Goal: Use online tool/utility: Utilize a website feature to perform a specific function

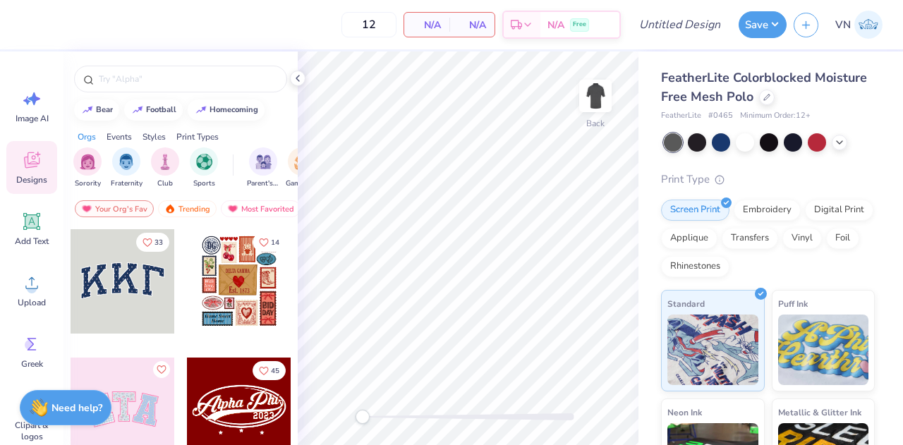
scroll to position [172, 0]
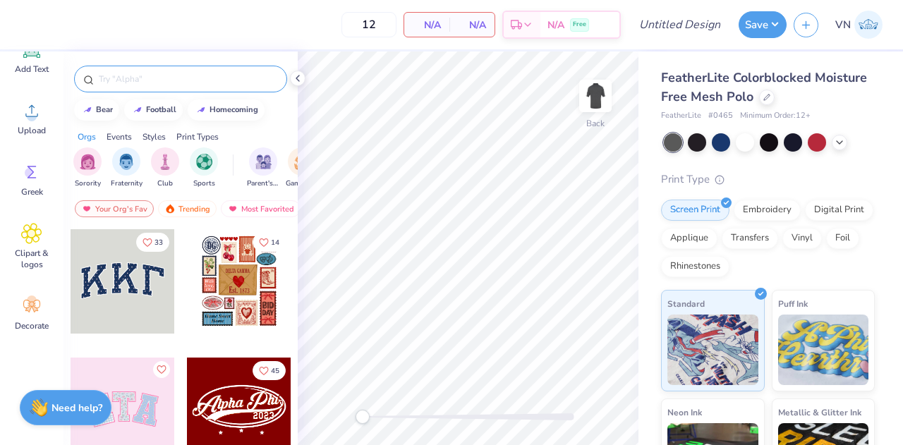
click at [145, 77] on input "text" at bounding box center [187, 79] width 181 height 14
type input "sport"
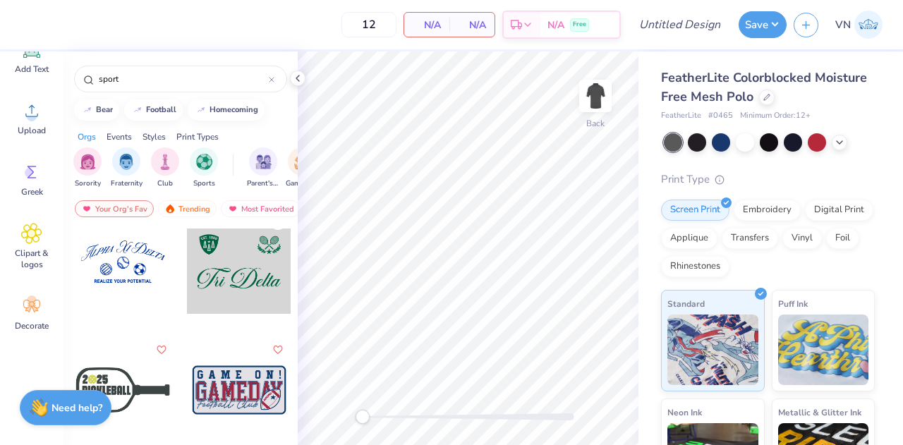
scroll to position [1176, 0]
click at [274, 78] on icon at bounding box center [272, 80] width 4 height 4
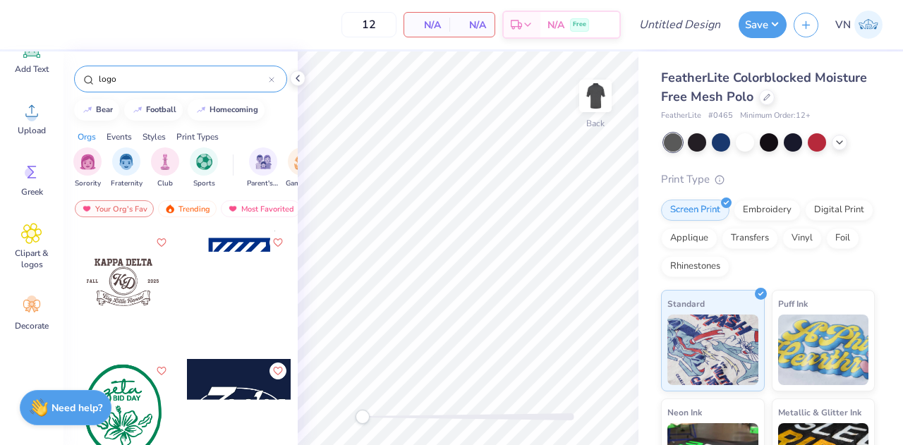
scroll to position [257, 0]
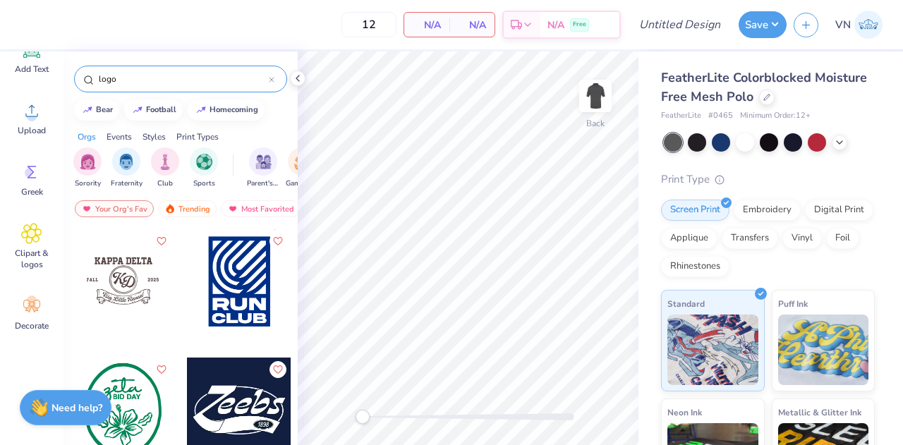
type input "logo"
click at [140, 295] on div at bounding box center [123, 281] width 104 height 104
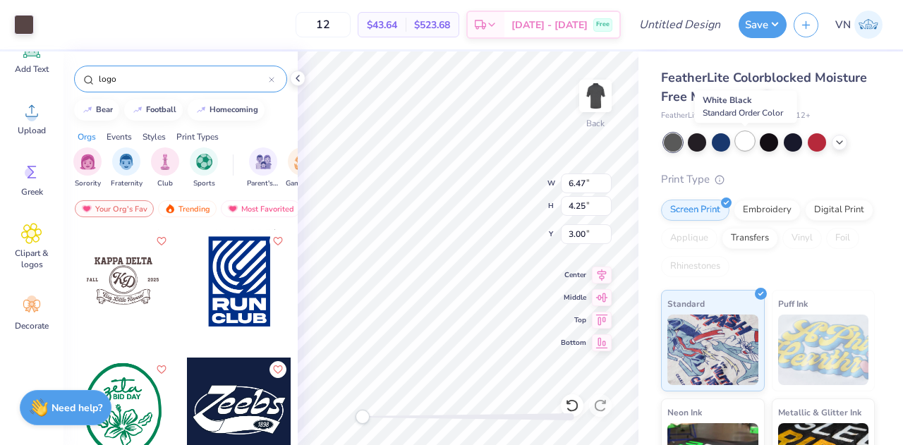
click at [742, 143] on div at bounding box center [745, 141] width 18 height 18
click at [719, 143] on div at bounding box center [721, 141] width 18 height 18
click at [30, 22] on div at bounding box center [24, 23] width 20 height 20
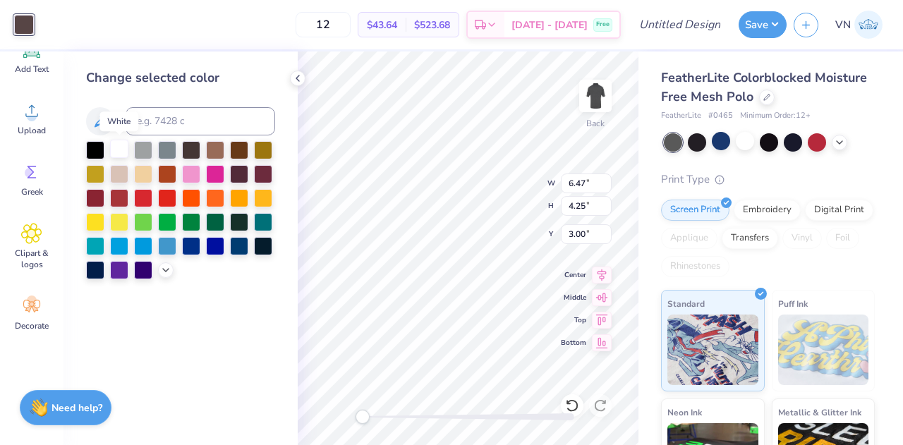
click at [122, 155] on div at bounding box center [119, 149] width 18 height 18
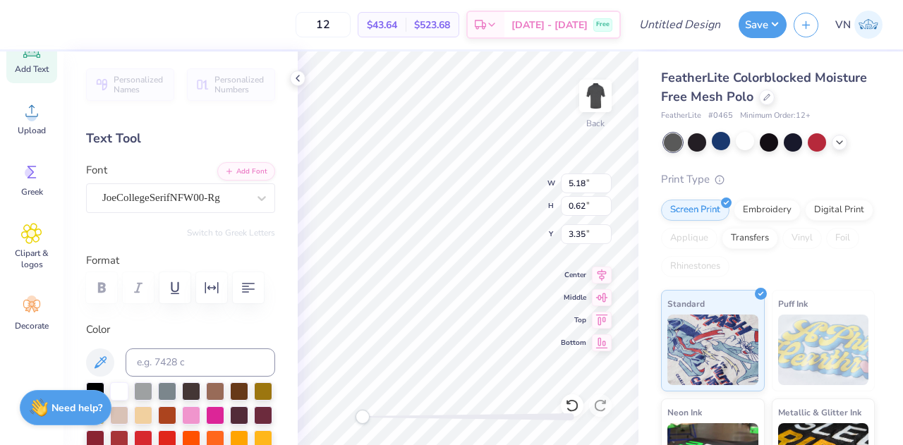
scroll to position [11, 2]
type textarea "K"
type textarea "S"
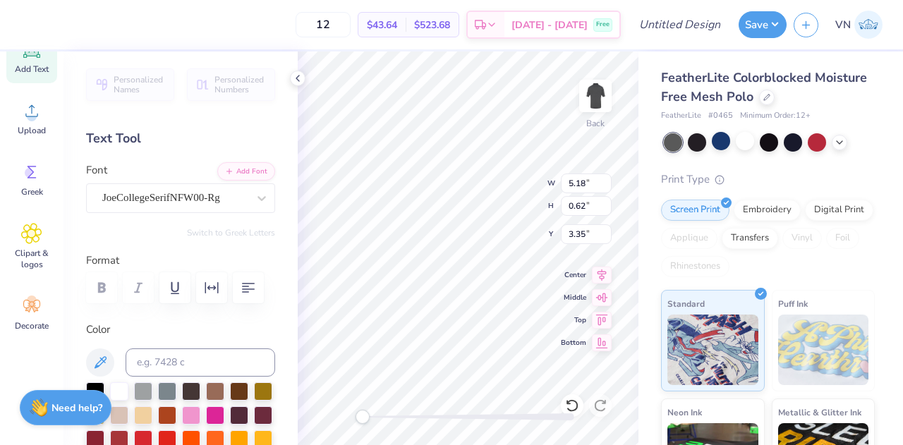
type textarea "S"
type textarea "SCLA"
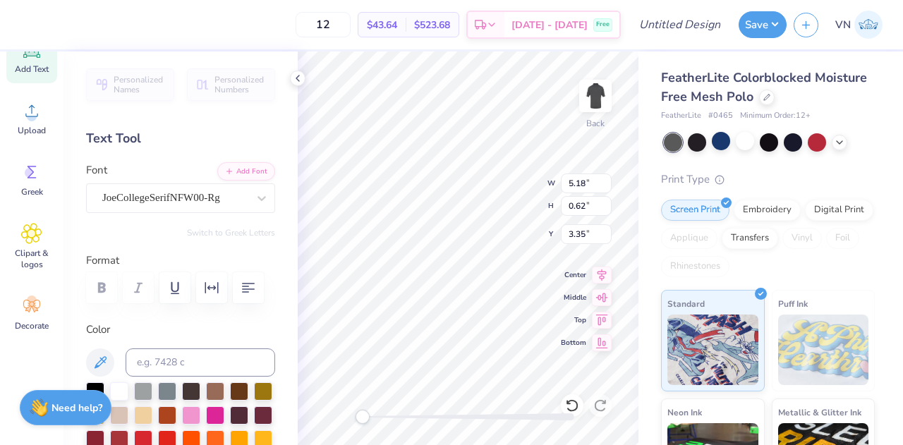
scroll to position [11, 1]
type input "1.23"
type input "1.05"
type input "5.02"
type input "1.20"
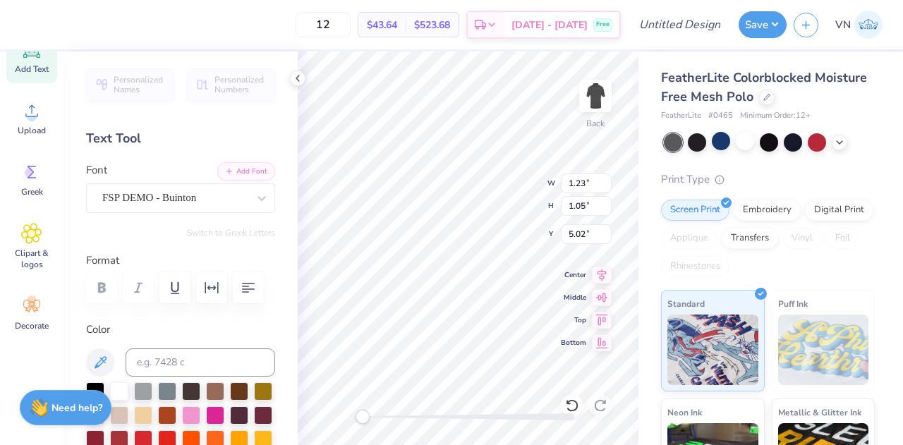
type input "1.12"
type input "4.71"
type textarea "s"
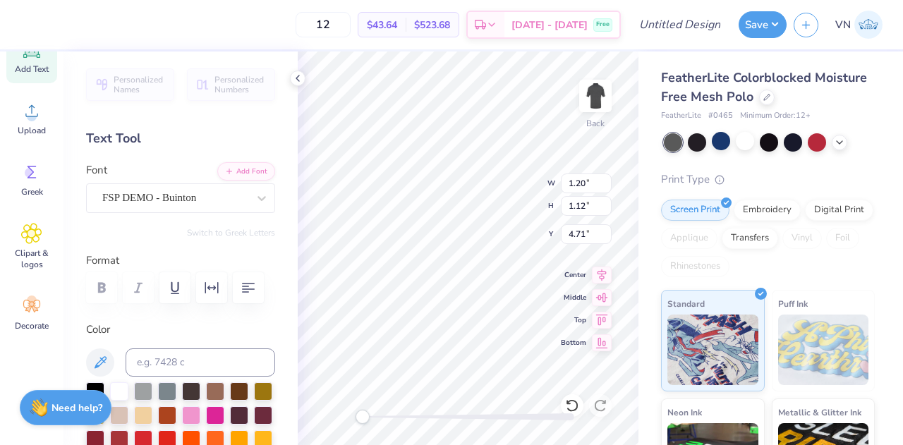
type textarea "S"
type input "1.23"
type input "1.05"
type input "5.02"
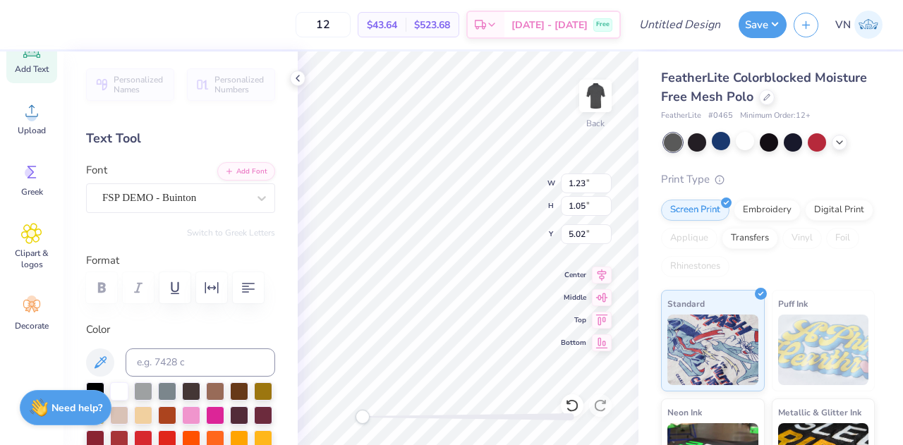
type textarea "C L A"
click at [303, 79] on div at bounding box center [298, 79] width 16 height 16
type textarea "C"
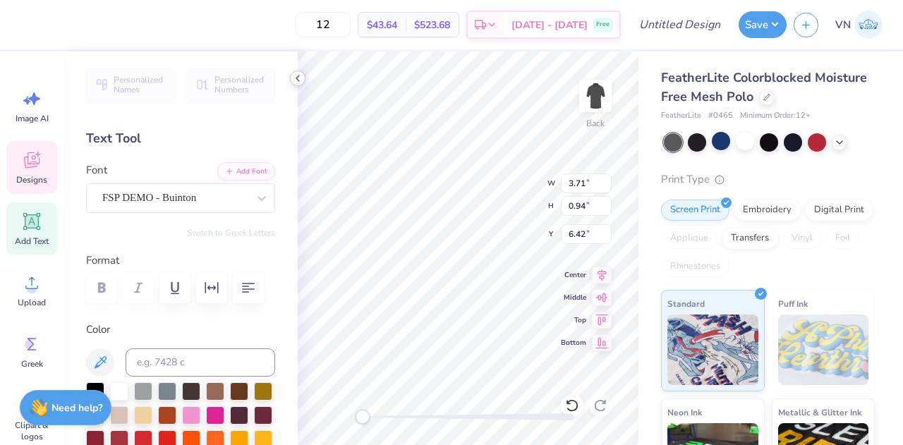
click at [299, 80] on polyline at bounding box center [297, 79] width 3 height 6
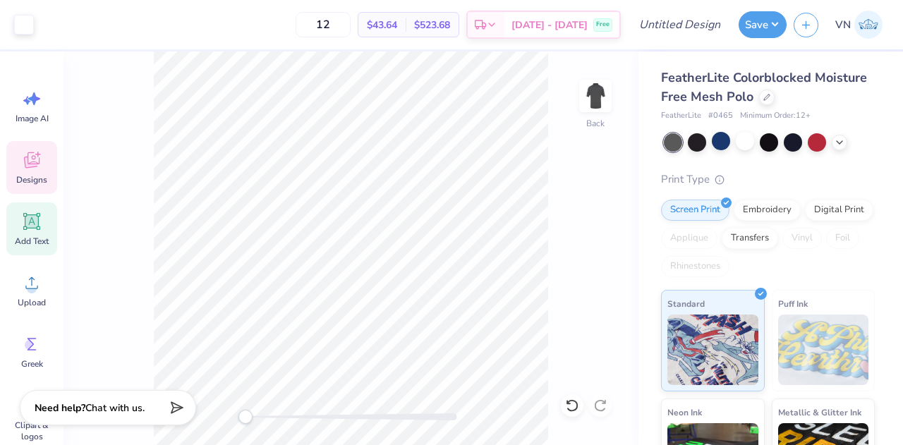
click at [37, 174] on span "Designs" at bounding box center [31, 179] width 31 height 11
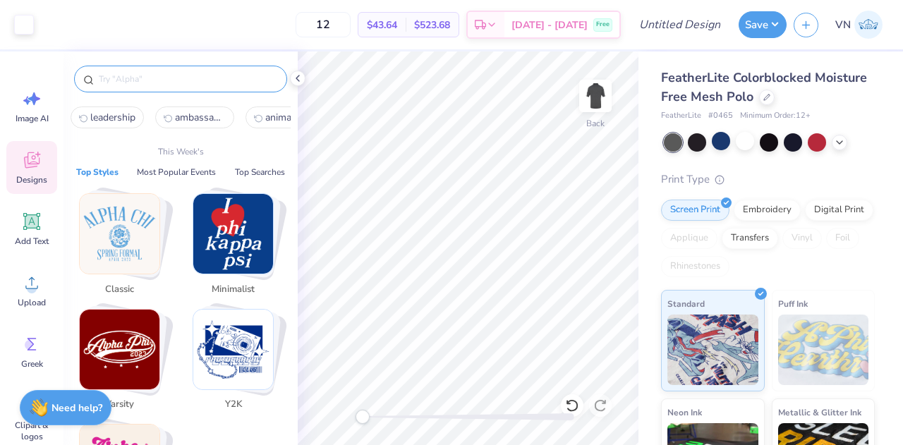
click at [133, 76] on input "text" at bounding box center [187, 79] width 181 height 14
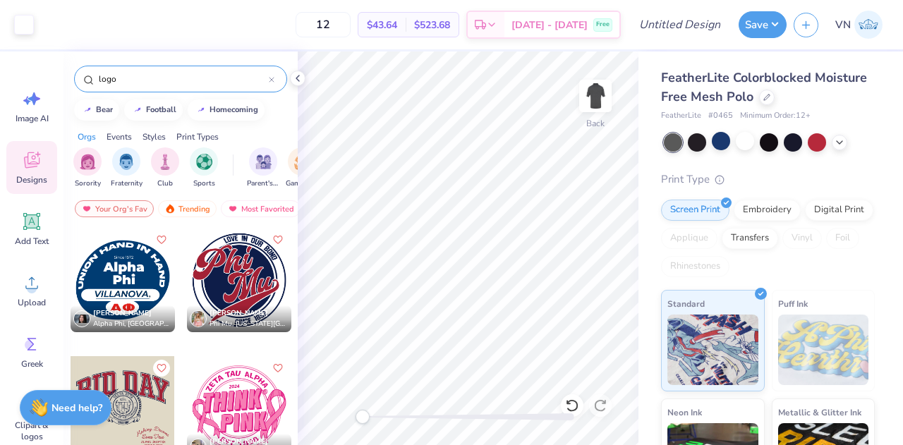
scroll to position [3597, 0]
type input "logo"
click at [246, 289] on div at bounding box center [239, 281] width 104 height 104
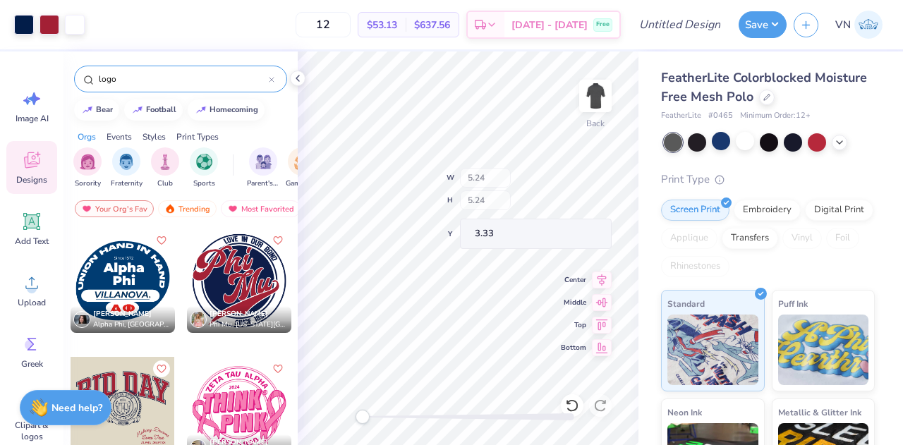
type input "5.24"
type input "3.33"
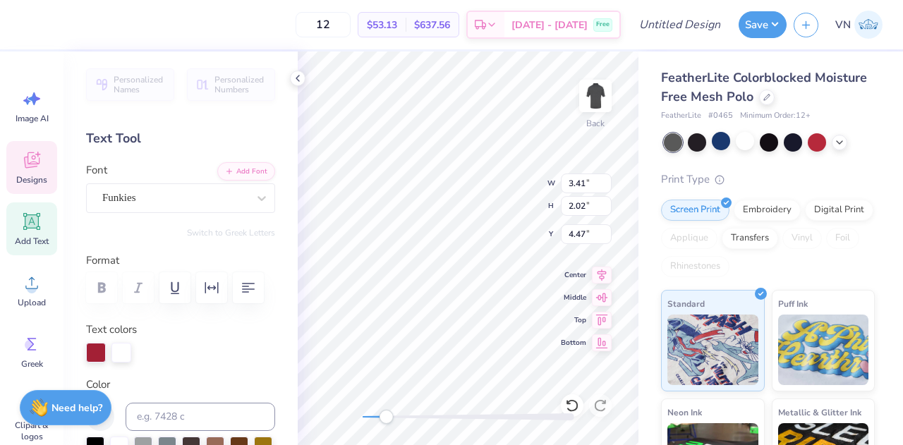
scroll to position [11, 1]
type textarea "P"
type textarea "SC"
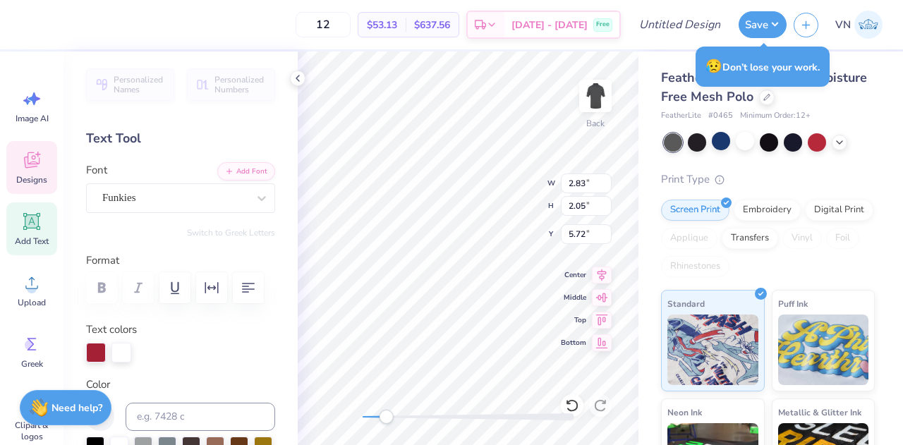
type input "2.83"
type input "2.05"
type input "5.72"
type textarea "M"
type textarea "LA"
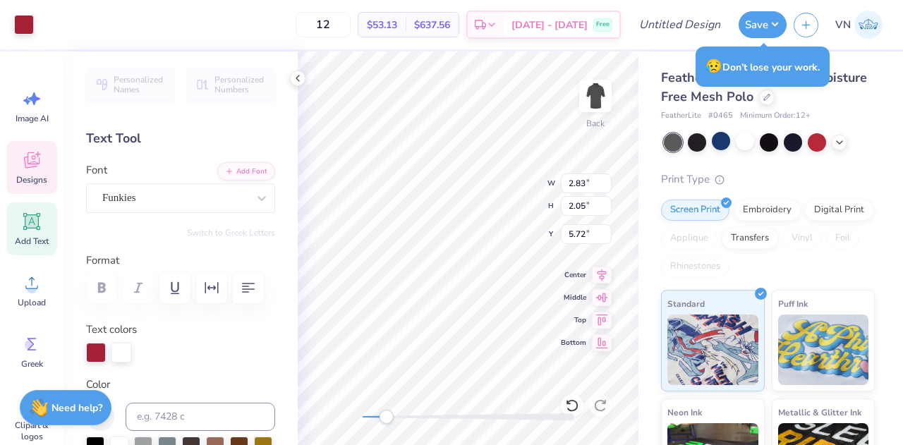
type input "3.96"
type input "2.53"
type input "6.45"
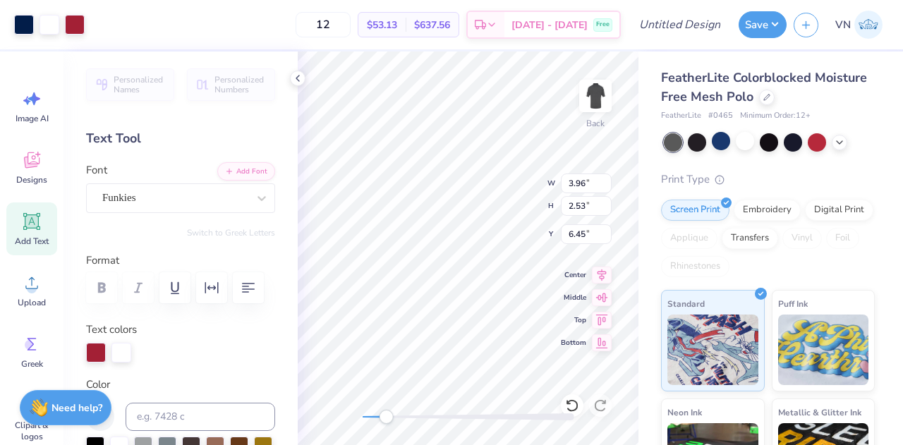
type input "5.24"
type input "3.73"
click at [574, 403] on icon at bounding box center [572, 406] width 14 height 14
click at [571, 402] on icon at bounding box center [572, 406] width 14 height 14
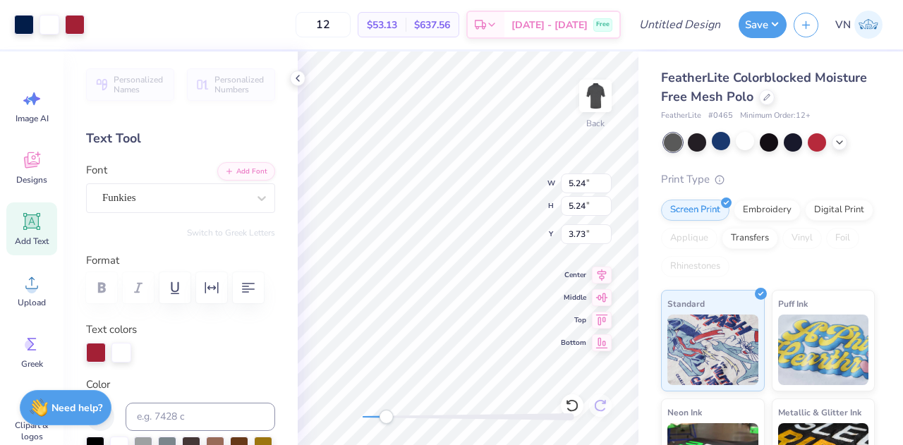
click at [571, 402] on icon at bounding box center [572, 406] width 14 height 14
click at [569, 402] on icon at bounding box center [572, 406] width 14 height 14
click at [597, 402] on icon at bounding box center [600, 405] width 12 height 13
type textarea "SC"
type input "2.83"
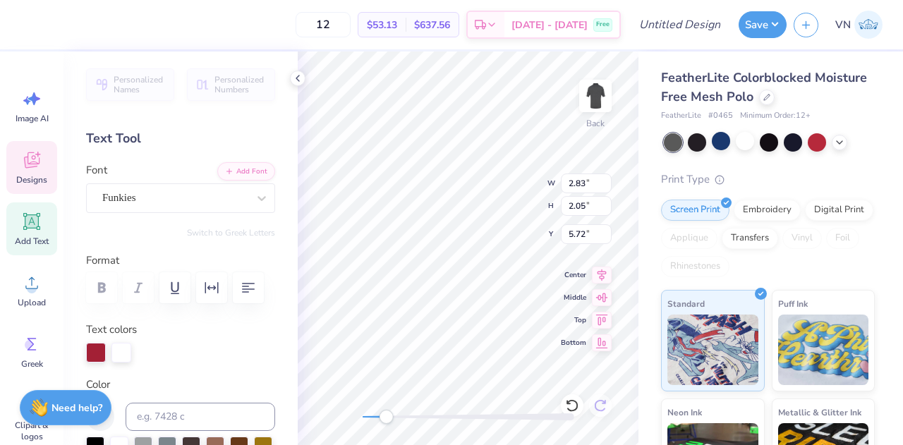
type input "2.05"
type input "5.72"
type textarea "M"
type textarea "LA"
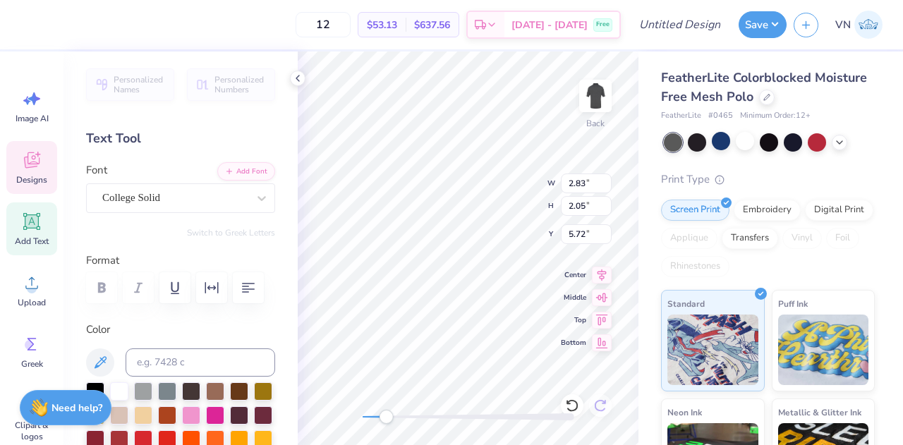
type input "3.03"
type input "1.39"
type input "3.97"
click at [48, 176] on div "Designs" at bounding box center [31, 167] width 51 height 53
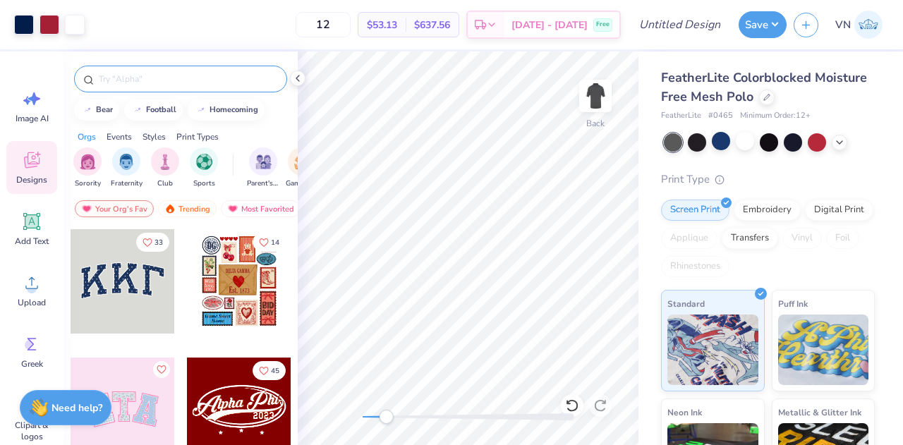
click at [121, 88] on div at bounding box center [180, 79] width 213 height 27
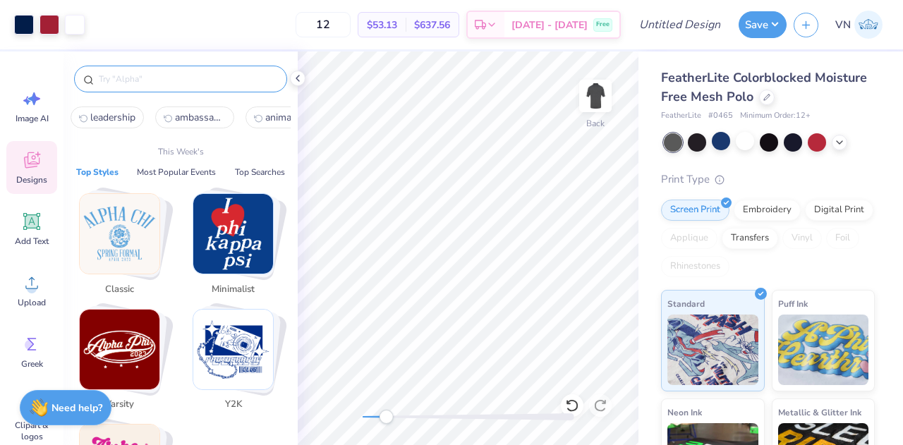
click at [131, 75] on input "text" at bounding box center [187, 79] width 181 height 14
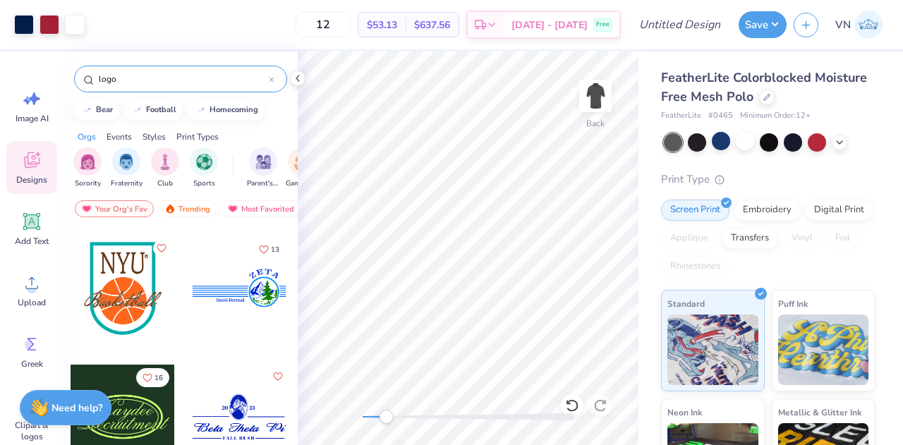
scroll to position [4232, 0]
type input "logo"
click at [219, 296] on div at bounding box center [239, 288] width 104 height 104
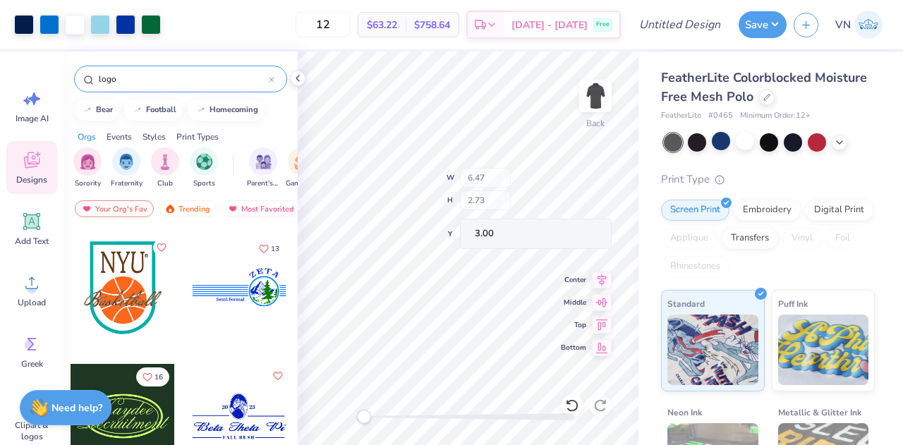
click at [519, 179] on div "Back W 6.47 H 2.73 Y 3.00 Center Middle Top Bottom" at bounding box center [468, 249] width 341 height 394
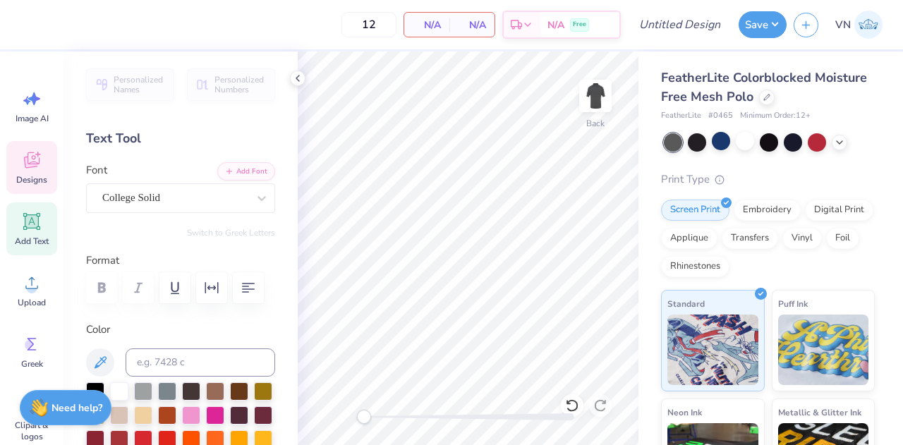
click at [38, 155] on icon at bounding box center [31, 160] width 21 height 21
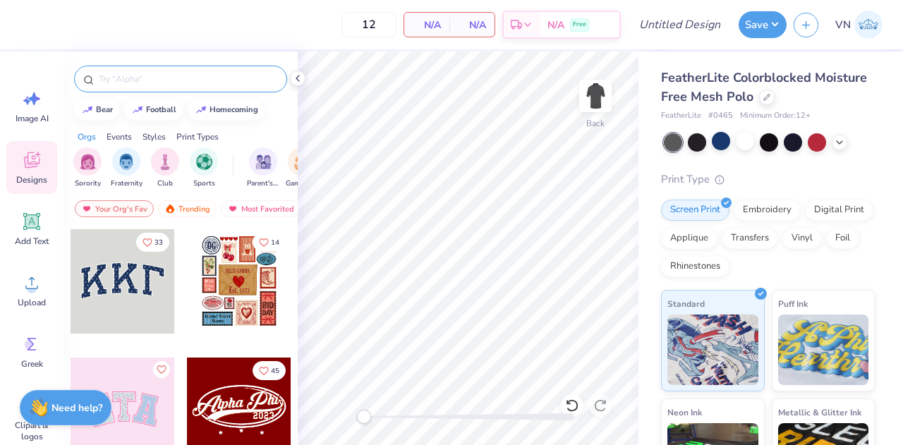
click at [138, 73] on input "text" at bounding box center [187, 79] width 181 height 14
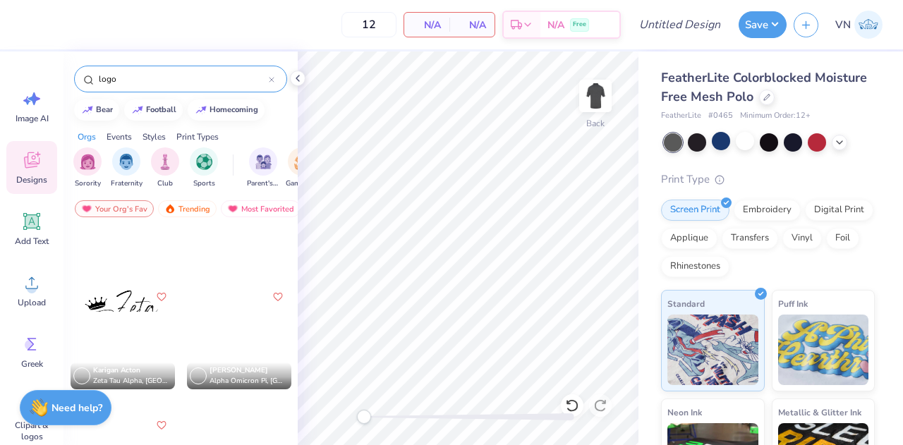
scroll to position [6923, 0]
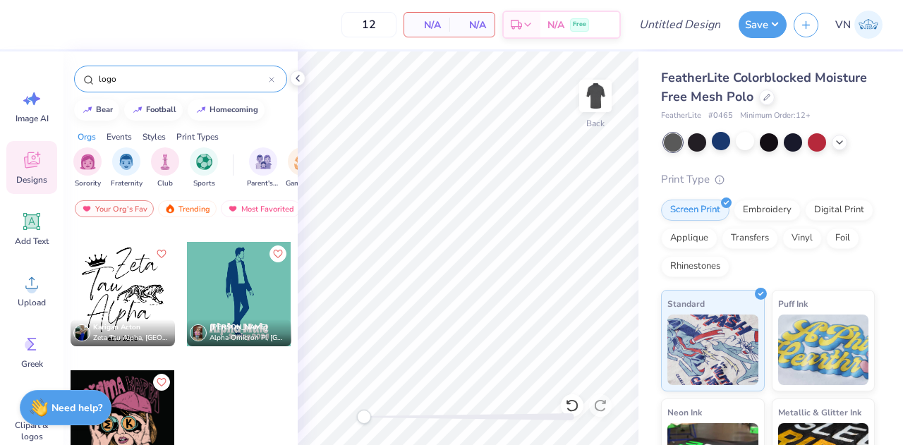
type input "logo"
click at [175, 87] on div "logo" at bounding box center [180, 79] width 213 height 27
click at [158, 80] on input "logo" at bounding box center [182, 79] width 171 height 14
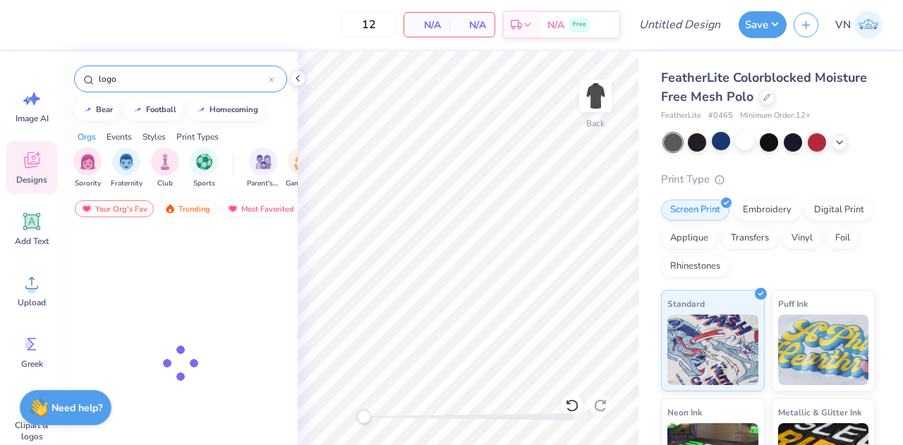
click at [158, 80] on input "logo" at bounding box center [182, 79] width 171 height 14
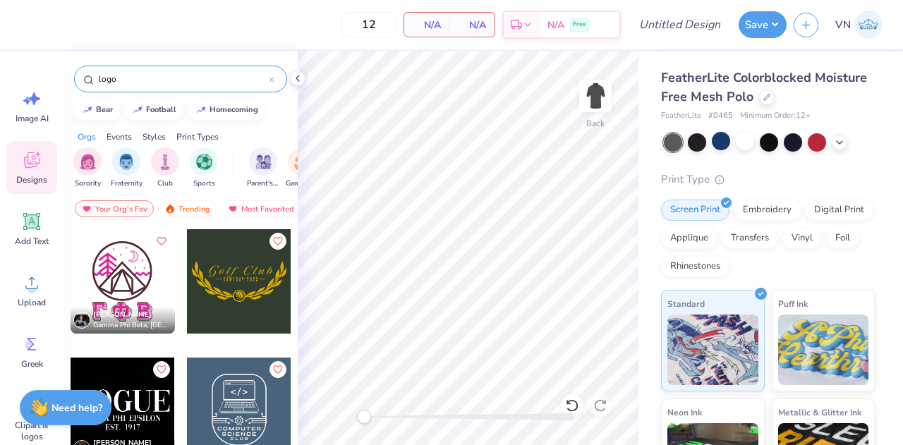
click at [158, 80] on input "logo" at bounding box center [182, 79] width 171 height 14
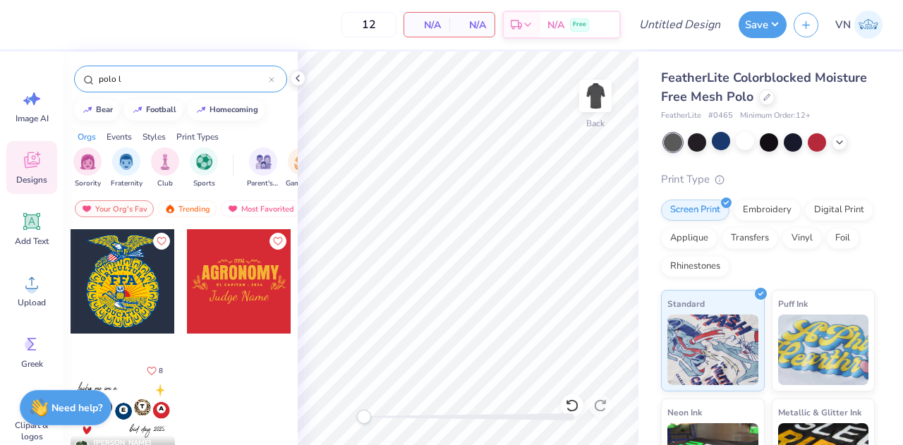
type input "polo"
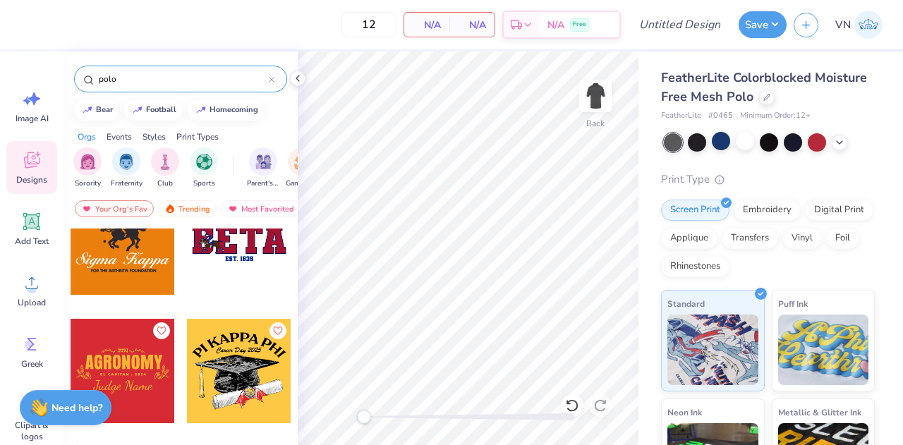
scroll to position [601, 0]
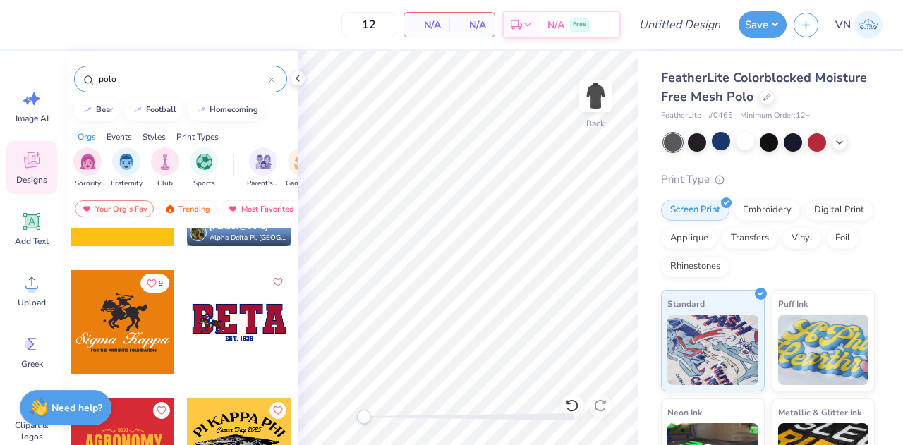
click at [200, 84] on input "polo" at bounding box center [182, 79] width 171 height 14
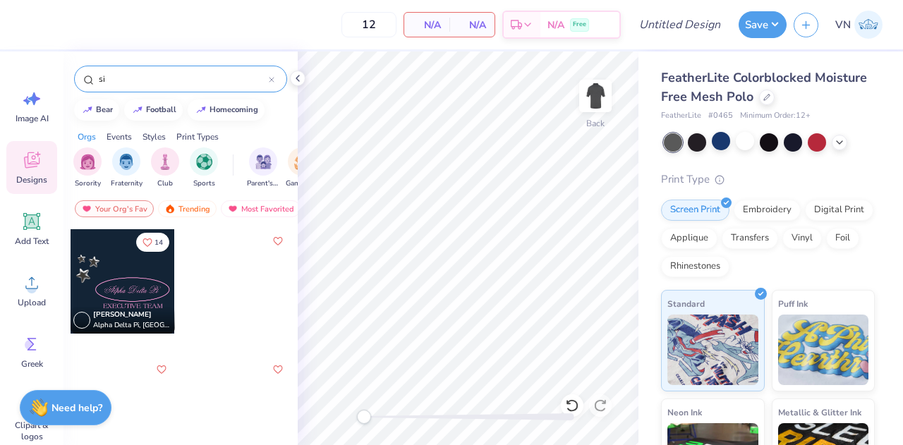
type input "s"
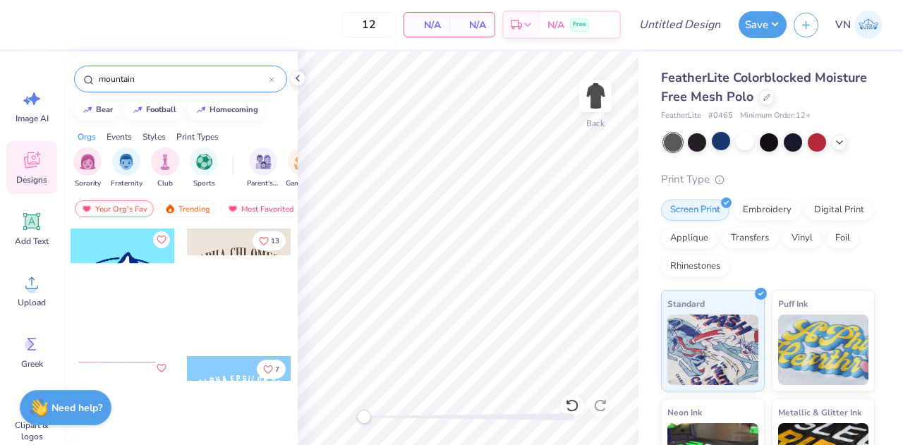
scroll to position [5268, 0]
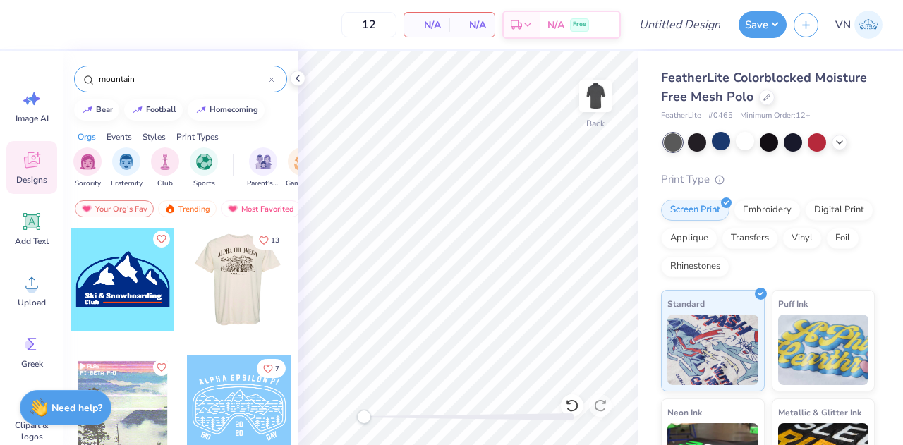
type input "mountain"
click at [212, 291] on div at bounding box center [239, 279] width 313 height 104
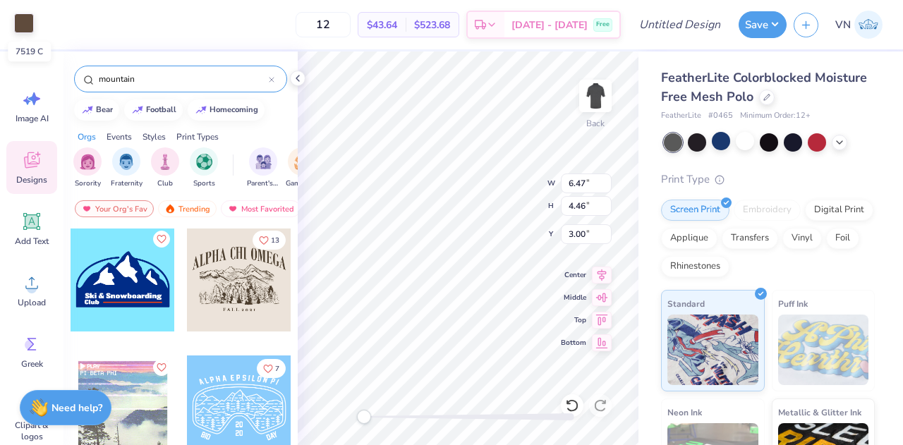
click at [14, 28] on div at bounding box center [24, 23] width 20 height 20
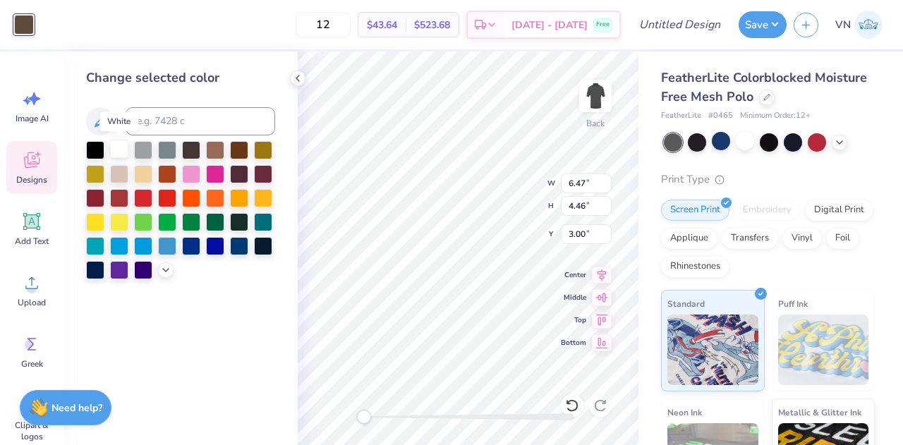
click at [118, 150] on div at bounding box center [119, 149] width 18 height 18
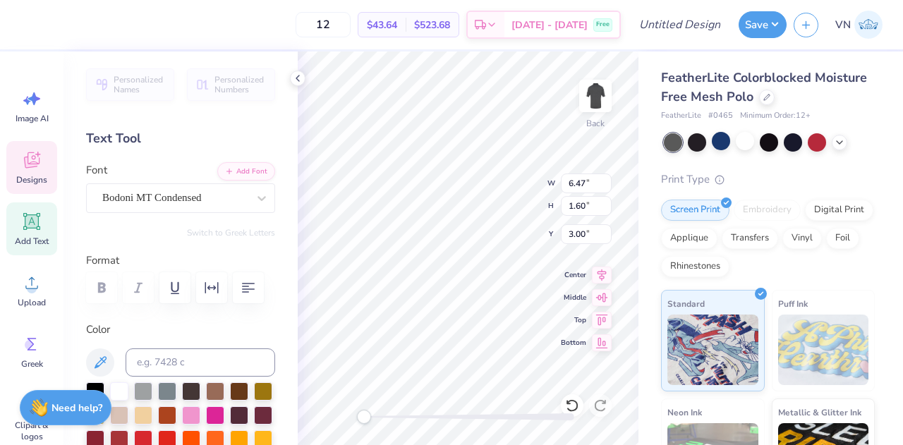
scroll to position [11, 5]
type textarea "A"
type textarea "[GEOGRAPHIC_DATA]"
